Goal: Use online tool/utility

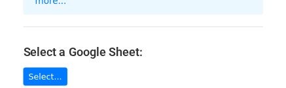
scroll to position [196, 0]
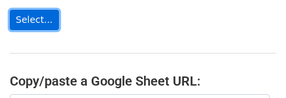
click at [33, 10] on link "Select..." at bounding box center [34, 20] width 49 height 20
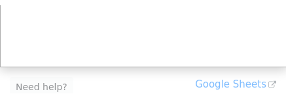
scroll to position [153, 0]
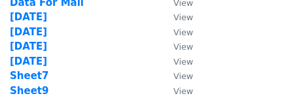
scroll to position [131, 0]
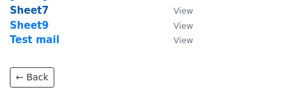
click at [26, 8] on strong "Sheet7" at bounding box center [29, 11] width 39 height 12
click at [31, 10] on strong "Sheet7" at bounding box center [29, 11] width 39 height 12
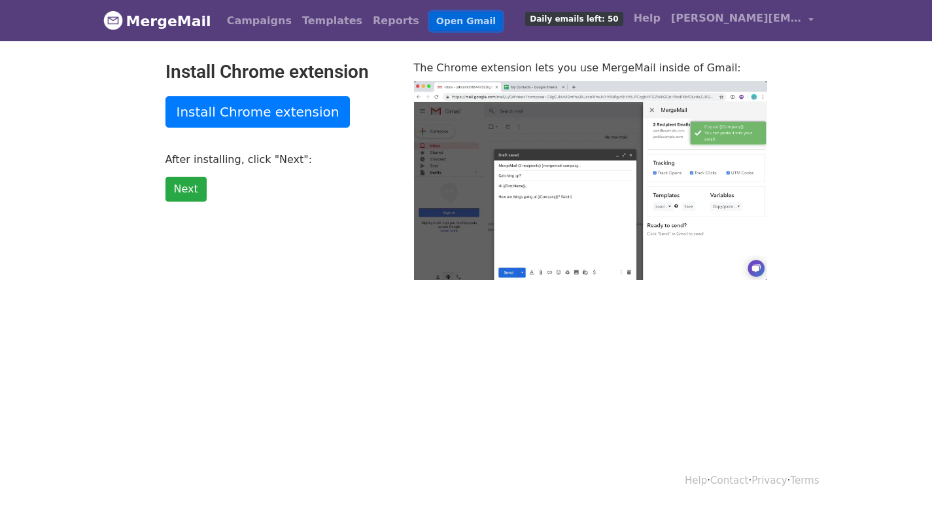
click at [430, 27] on link "Open Gmail" at bounding box center [466, 21] width 73 height 19
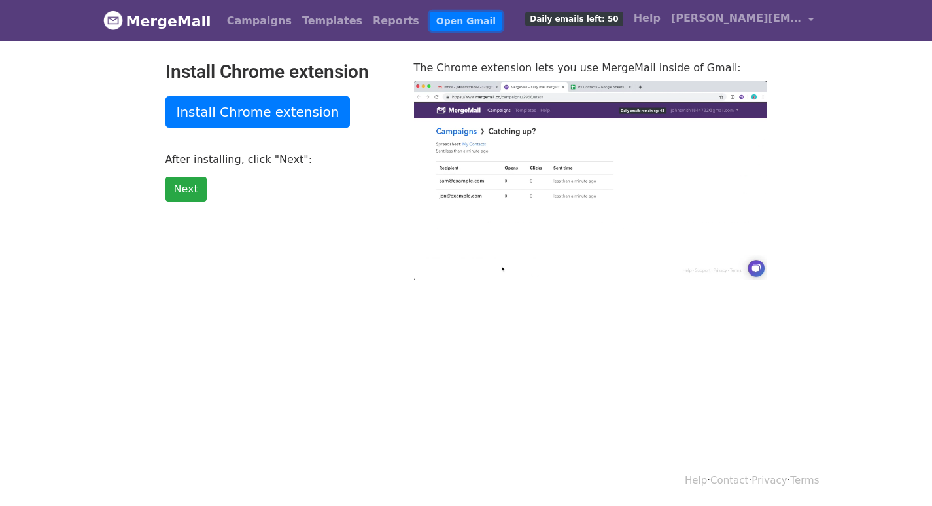
type input "82.89"
